Goal: Check status

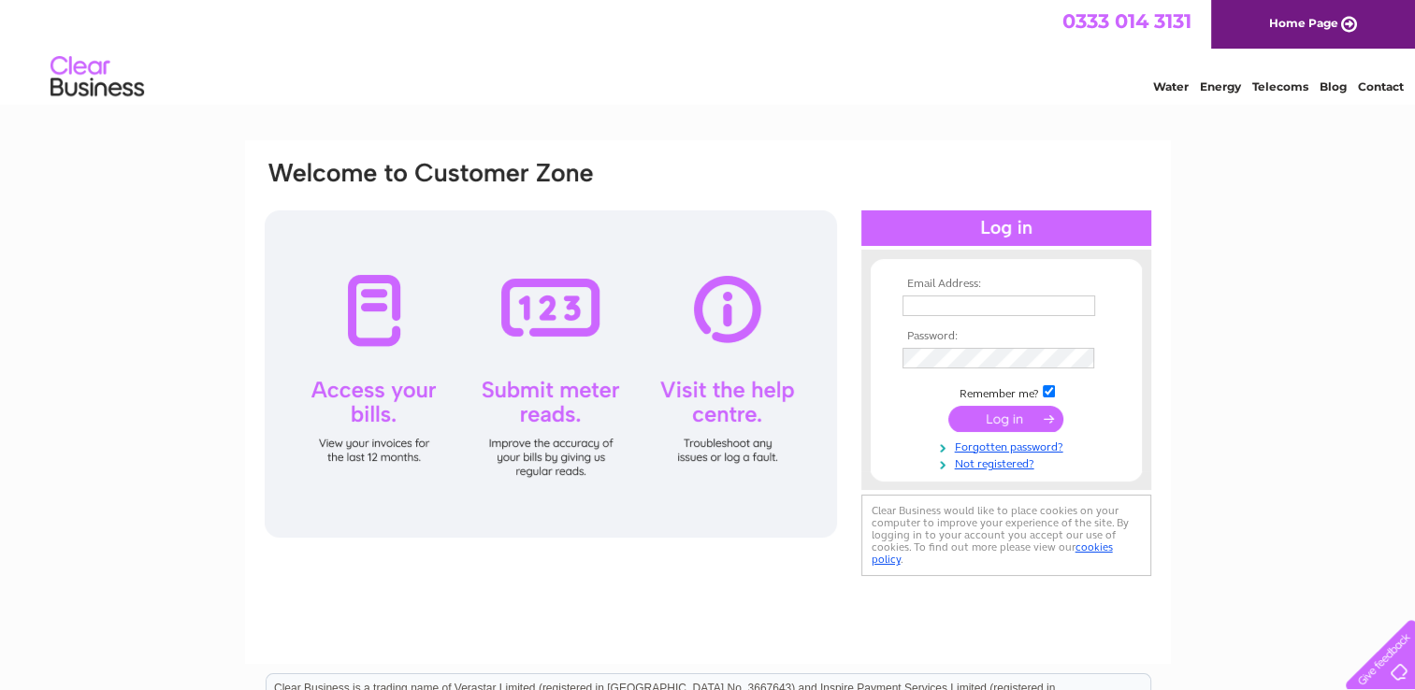
type input "balloonpeoplehuddersfield@outlook.com"
click at [995, 413] on input "submit" at bounding box center [1005, 419] width 115 height 26
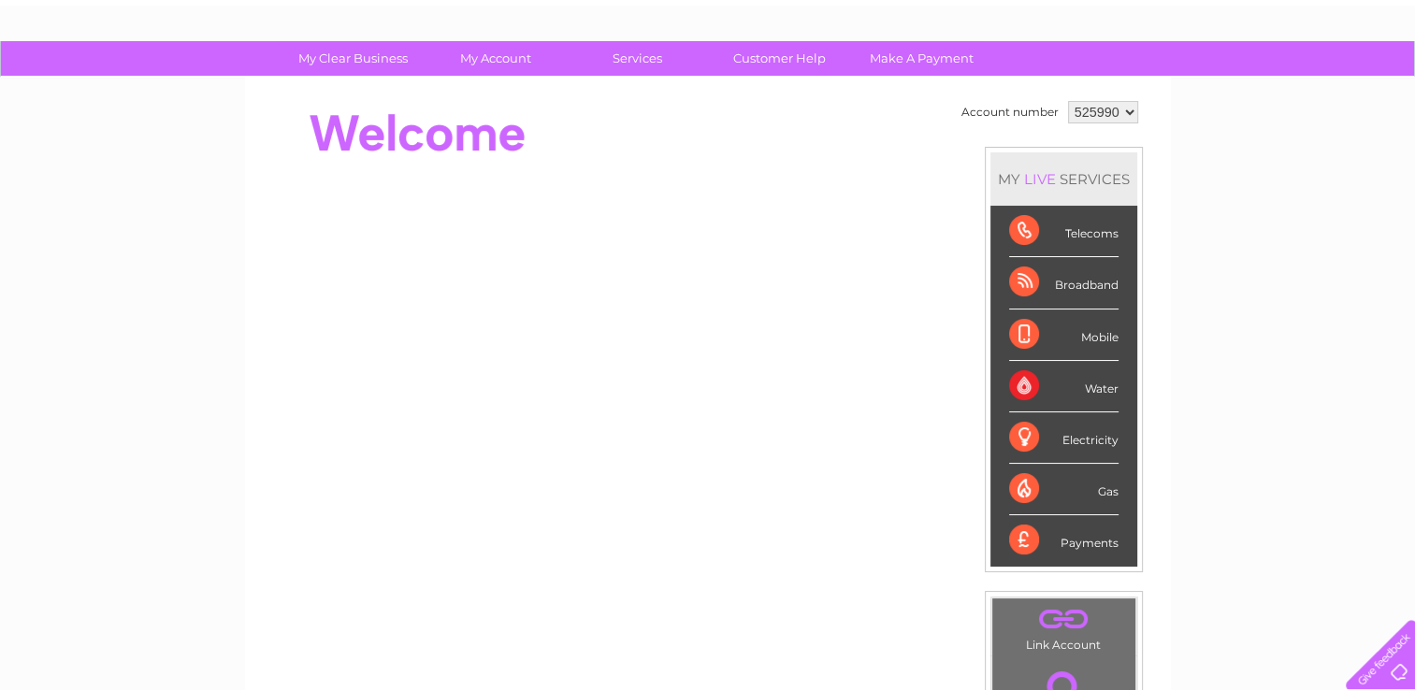
scroll to position [92, 0]
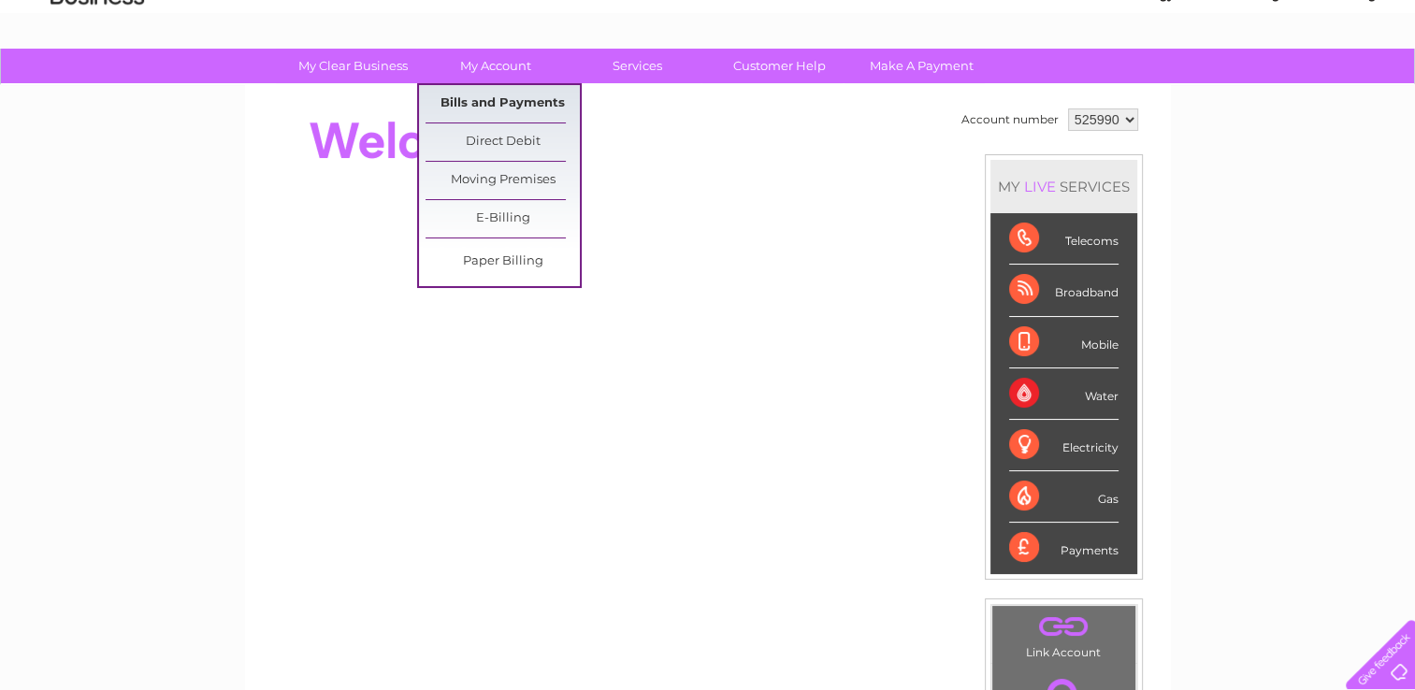
click at [487, 103] on link "Bills and Payments" at bounding box center [503, 103] width 154 height 37
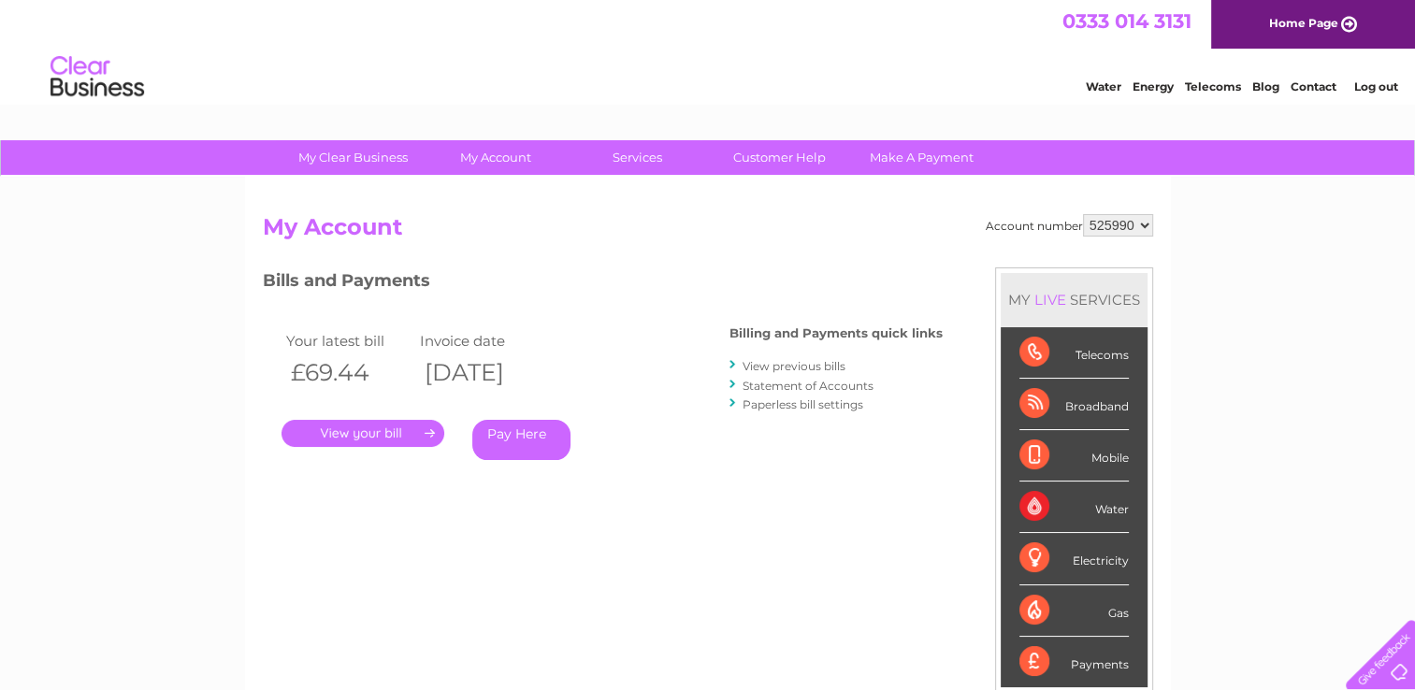
scroll to position [78, 0]
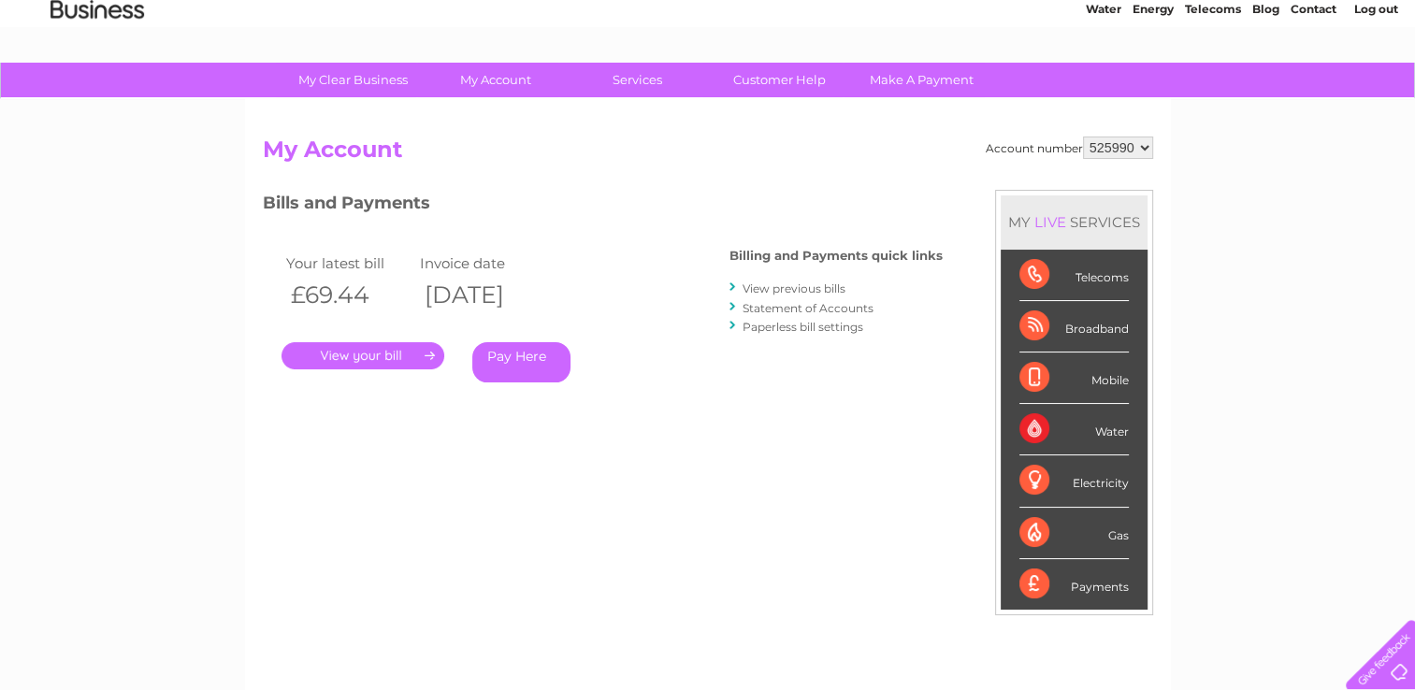
click at [340, 355] on link "." at bounding box center [363, 355] width 163 height 27
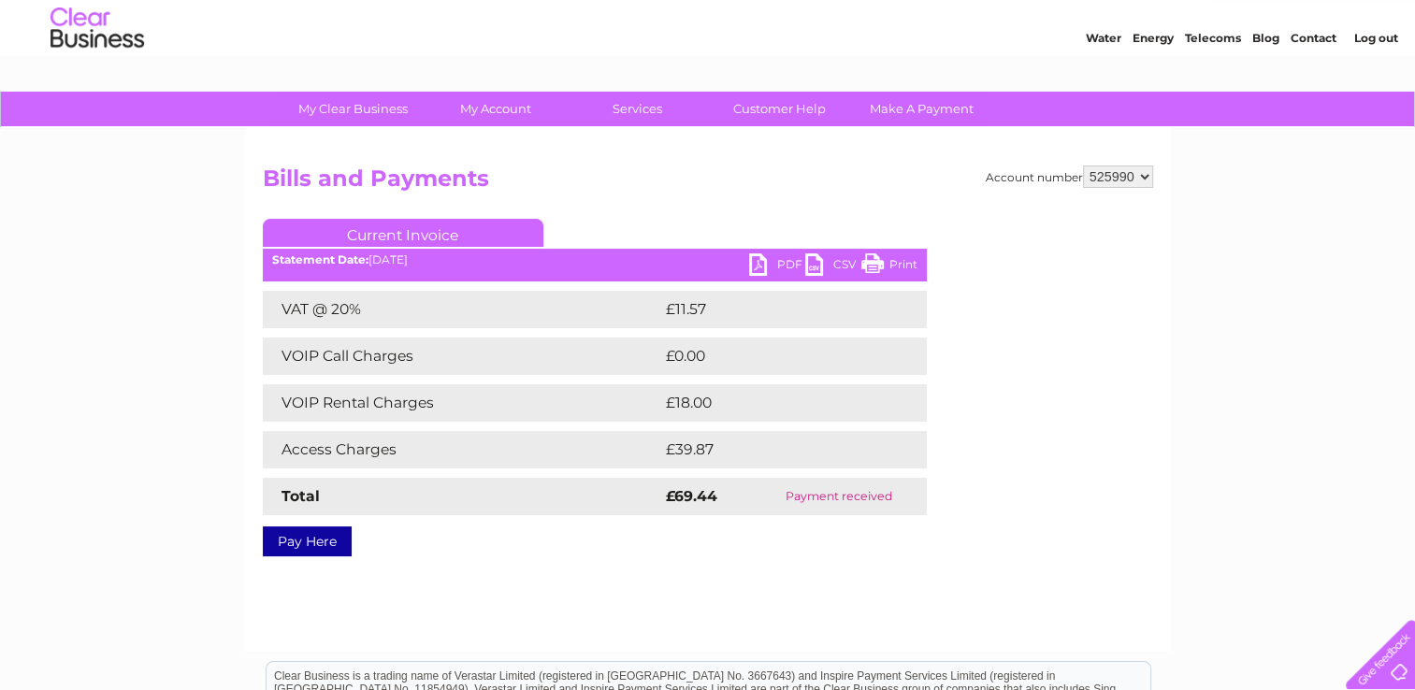
scroll to position [49, 0]
click at [875, 264] on link "Print" at bounding box center [889, 266] width 56 height 27
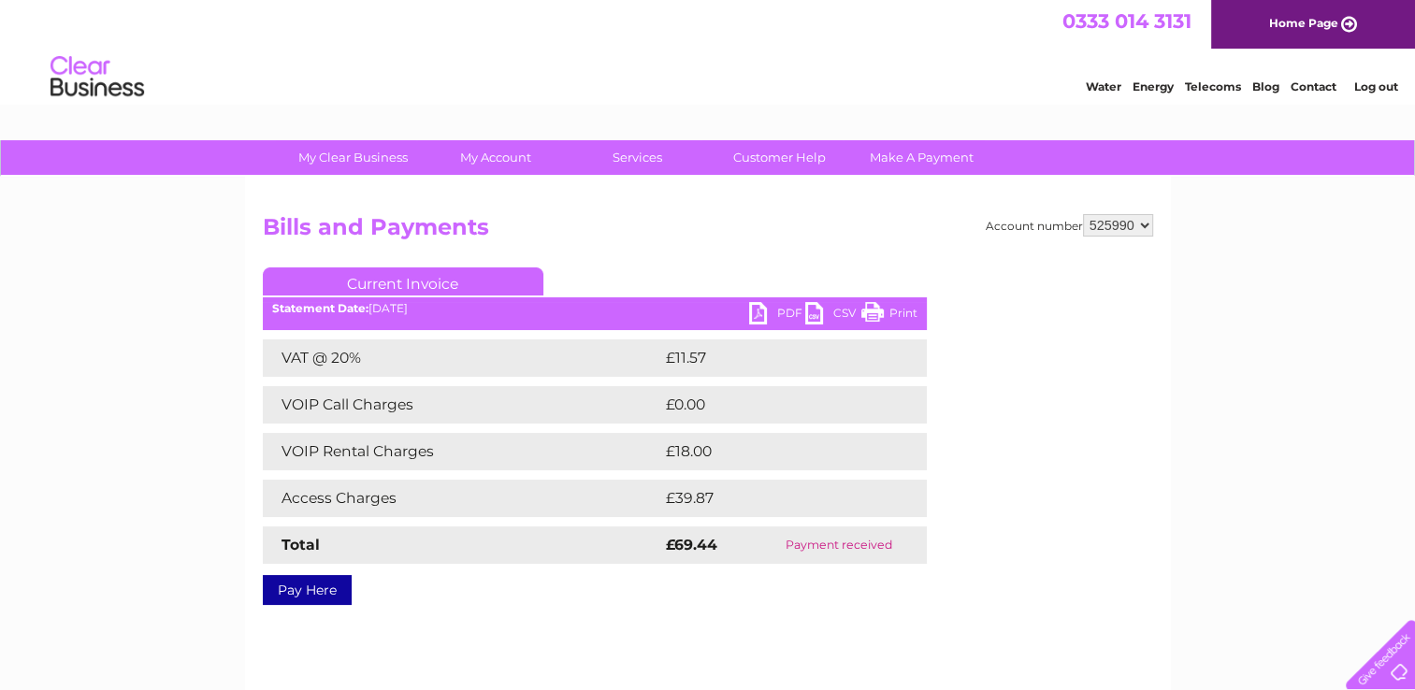
click at [1379, 89] on link "Log out" at bounding box center [1375, 86] width 44 height 14
